Goal: Obtain resource: Download file/media

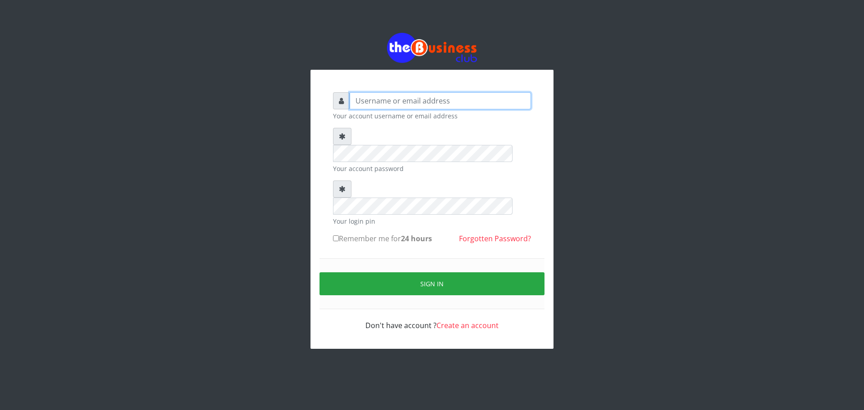
click at [389, 101] on input "text" at bounding box center [440, 100] width 181 height 17
type input "[MEDICAL_DATA]"
click at [438, 146] on div "Your account password" at bounding box center [432, 150] width 198 height 45
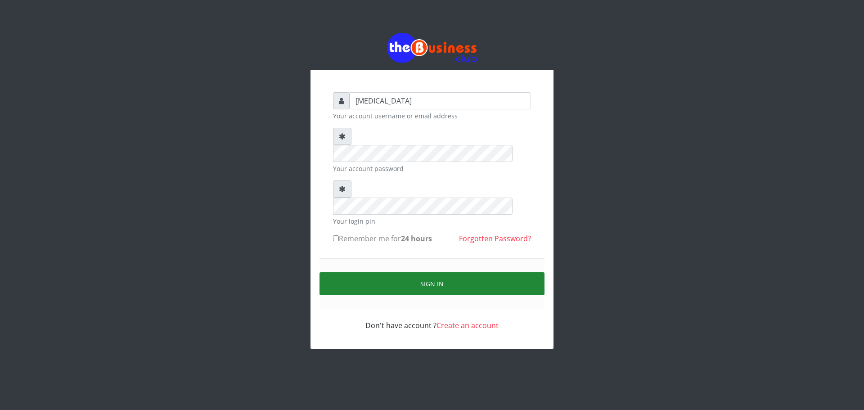
click at [474, 272] on button "Sign in" at bounding box center [432, 283] width 225 height 23
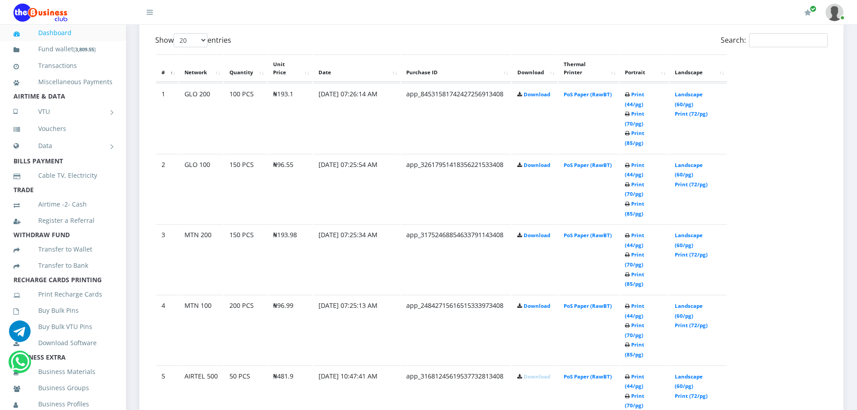
scroll to position [479, 0]
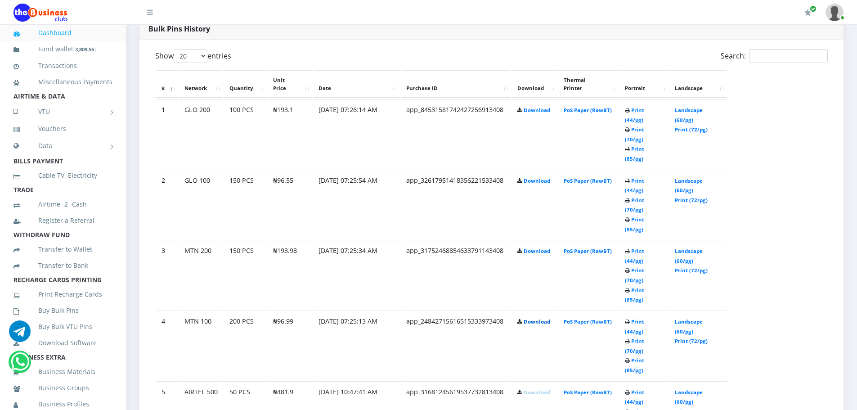
click at [538, 318] on link "Download" at bounding box center [537, 321] width 27 height 7
click at [537, 248] on link "Download" at bounding box center [537, 251] width 27 height 7
click at [531, 177] on link "Download" at bounding box center [537, 180] width 27 height 7
click at [533, 107] on link "Download" at bounding box center [537, 110] width 27 height 7
drag, startPoint x: 277, startPoint y: 225, endPoint x: 293, endPoint y: 227, distance: 15.8
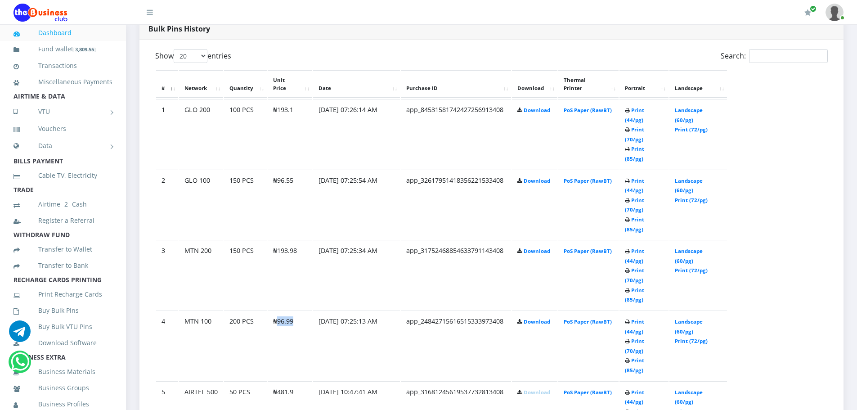
click at [293, 311] on td "₦96.99" at bounding box center [290, 346] width 45 height 70
copy td "96.99"
drag, startPoint x: 278, startPoint y: 185, endPoint x: 297, endPoint y: 185, distance: 19.4
click at [297, 240] on td "₦193.98" at bounding box center [290, 275] width 45 height 70
copy td "193.98"
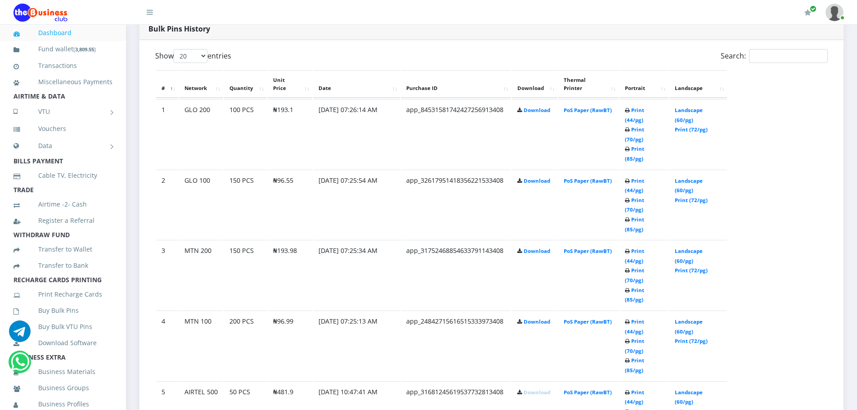
click at [276, 170] on td "₦96.55" at bounding box center [290, 205] width 45 height 70
drag, startPoint x: 276, startPoint y: 145, endPoint x: 292, endPoint y: 145, distance: 15.8
click at [292, 170] on td "₦96.55" at bounding box center [290, 205] width 45 height 70
copy td "96.55"
drag, startPoint x: 277, startPoint y: 101, endPoint x: 297, endPoint y: 102, distance: 20.3
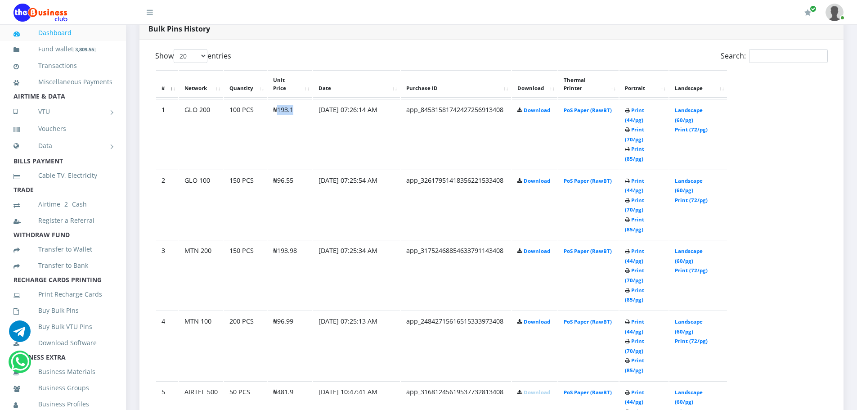
click at [297, 102] on td "₦193.1" at bounding box center [290, 134] width 45 height 70
copy td "193.1"
